Goal: Task Accomplishment & Management: Use online tool/utility

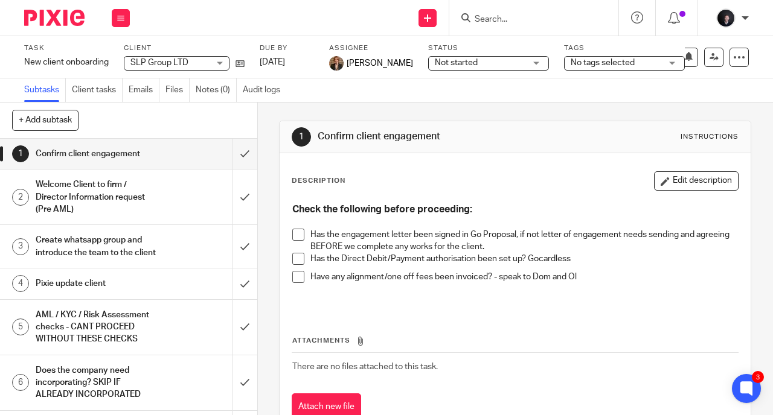
click at [49, 21] on img at bounding box center [54, 18] width 60 height 16
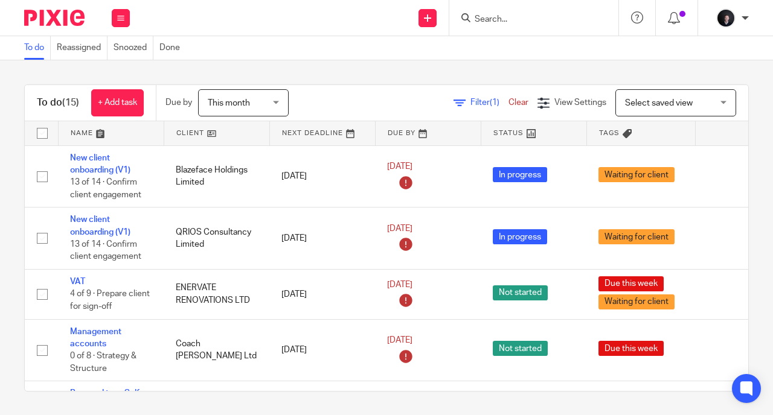
click at [81, 127] on link at bounding box center [111, 133] width 105 height 24
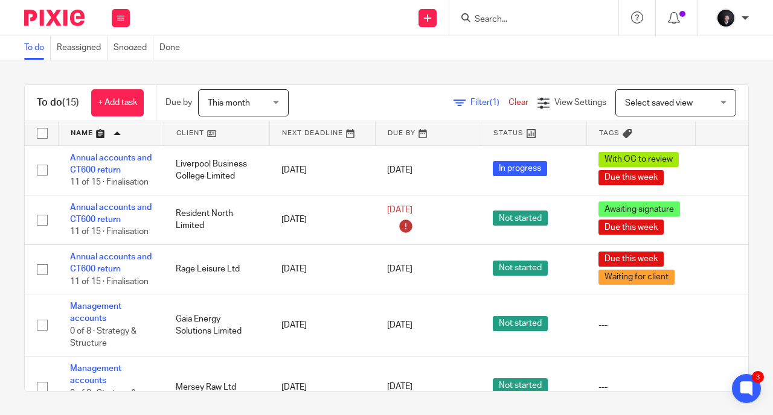
click at [465, 106] on div "Filter (1) Clear" at bounding box center [495, 103] width 84 height 13
click at [470, 101] on span "Filter (1)" at bounding box center [489, 102] width 38 height 8
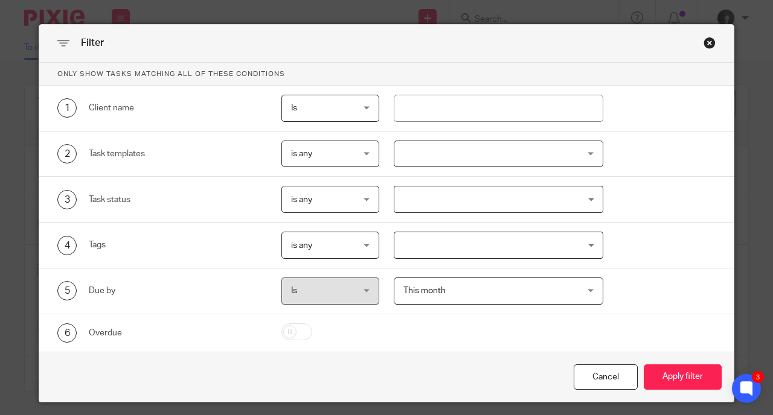
click at [432, 157] on div at bounding box center [499, 154] width 210 height 27
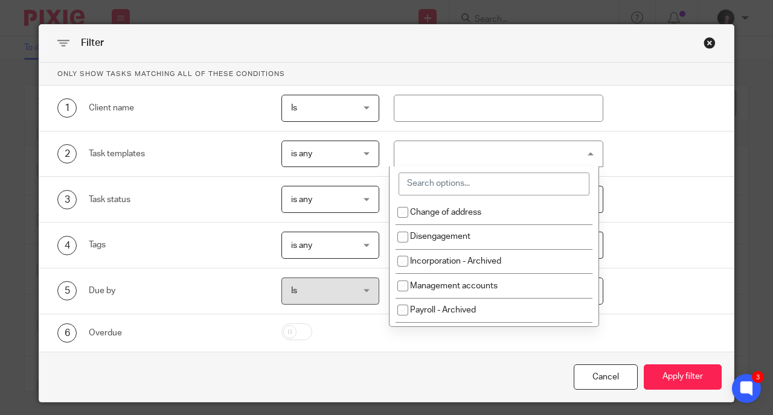
scroll to position [100, 0]
click at [461, 179] on input "search" at bounding box center [493, 184] width 191 height 23
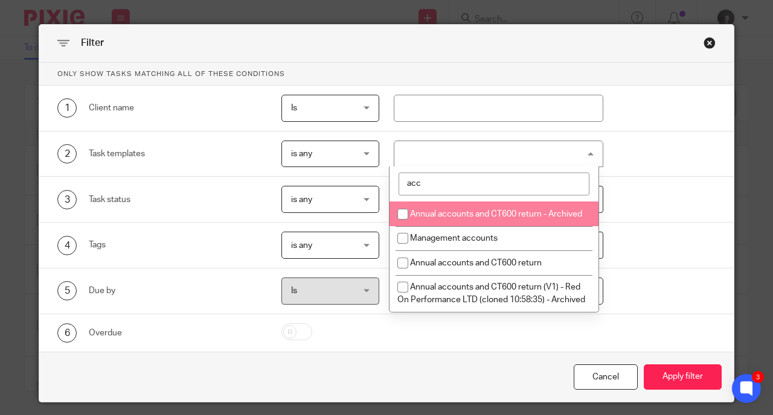
scroll to position [0, 0]
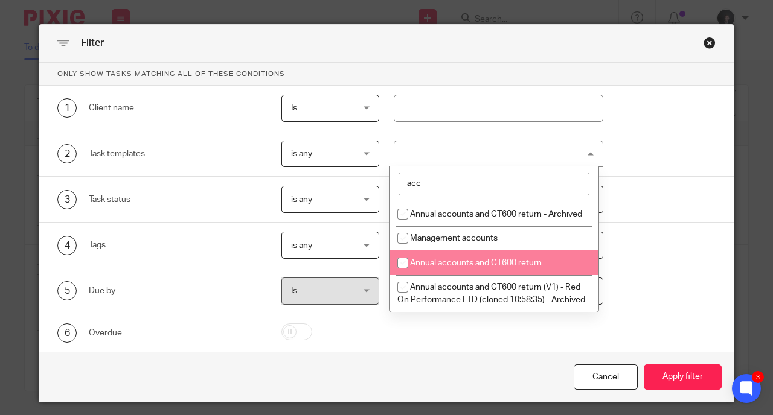
type input "acc"
click at [471, 267] on span "Annual accounts and CT600 return" at bounding box center [476, 263] width 132 height 8
checkbox input "true"
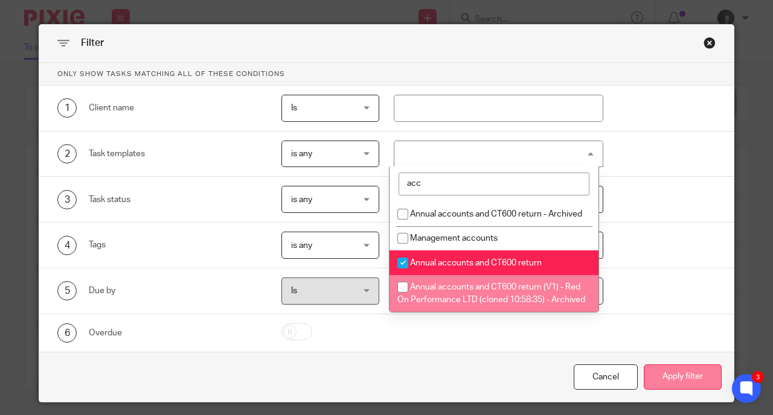
click at [682, 381] on button "Apply filter" at bounding box center [682, 378] width 78 height 26
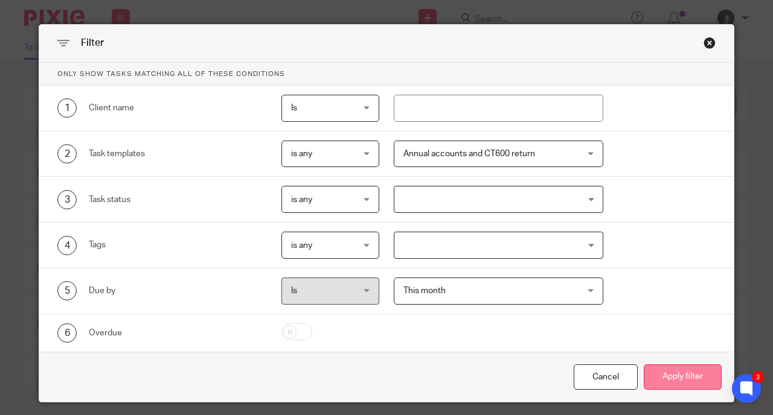
click at [669, 382] on button "Apply filter" at bounding box center [682, 378] width 78 height 26
